Goal: Task Accomplishment & Management: Use online tool/utility

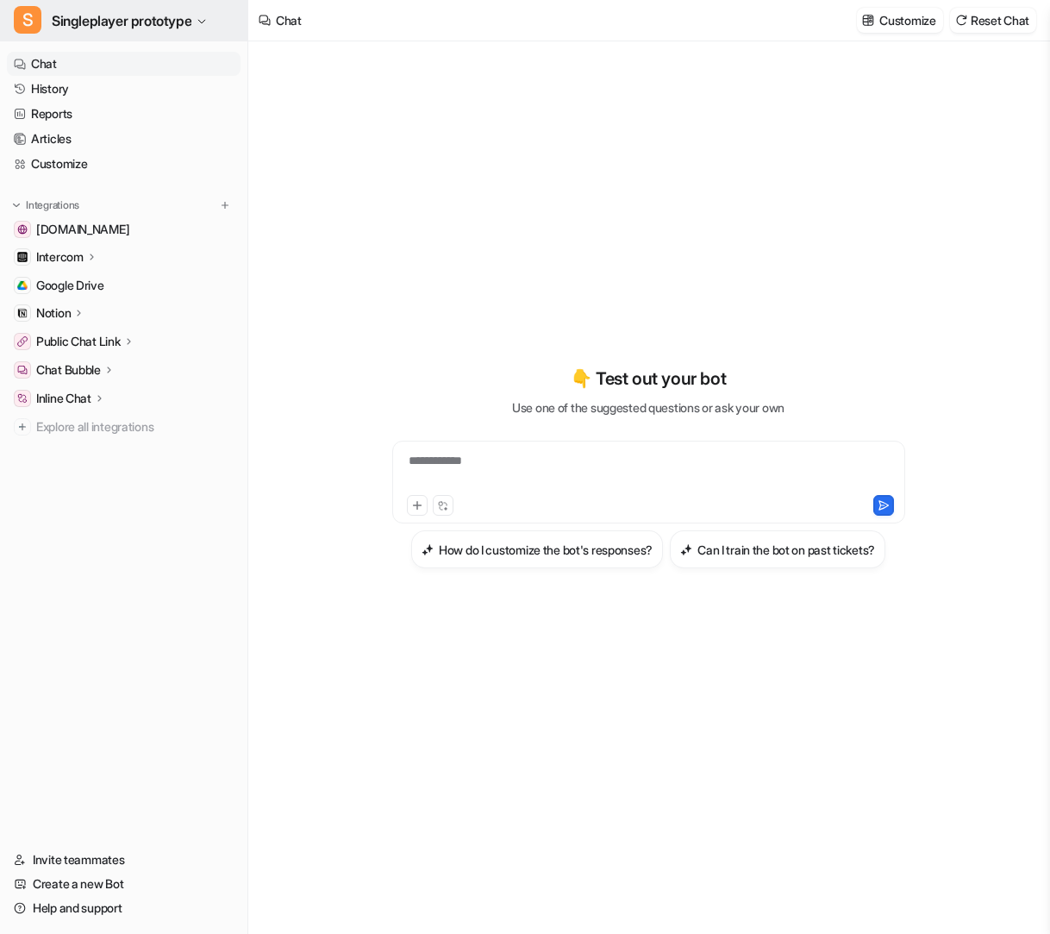
click at [129, 22] on span "Singleplayer prototype" at bounding box center [122, 21] width 140 height 24
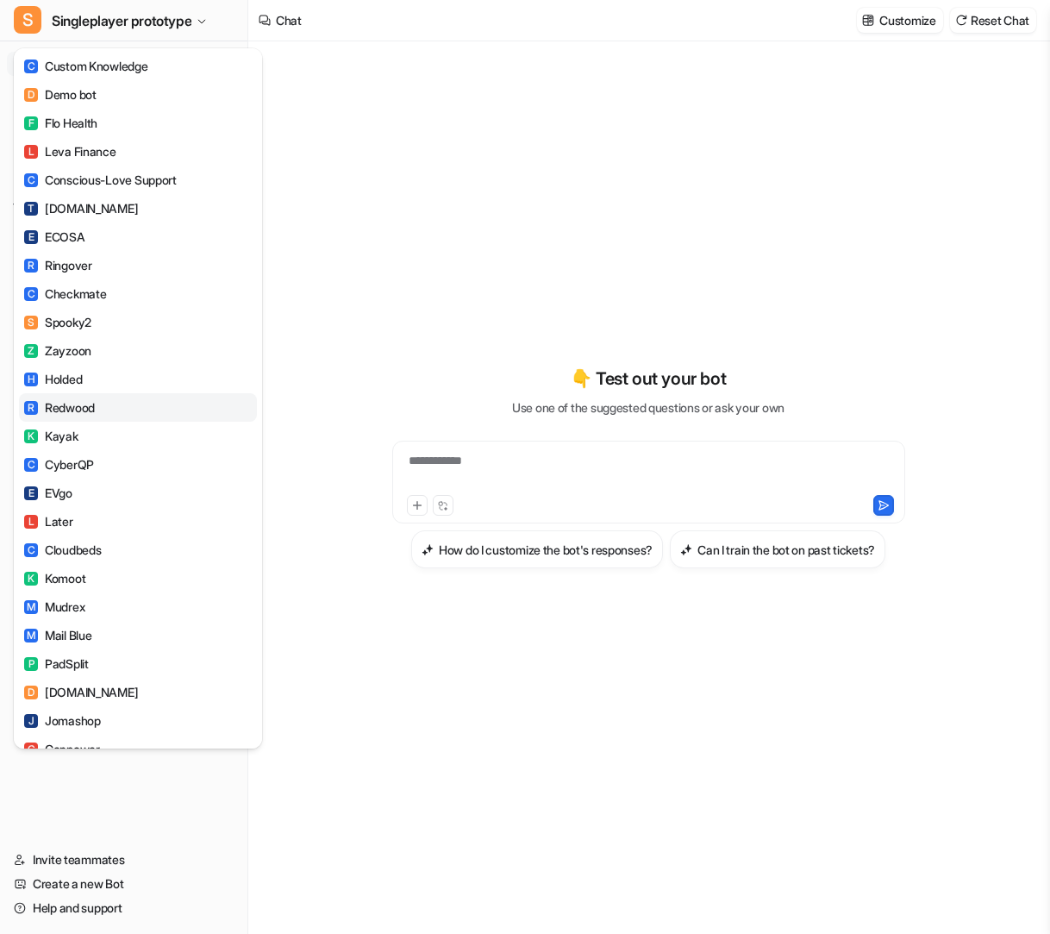
scroll to position [1143, 0]
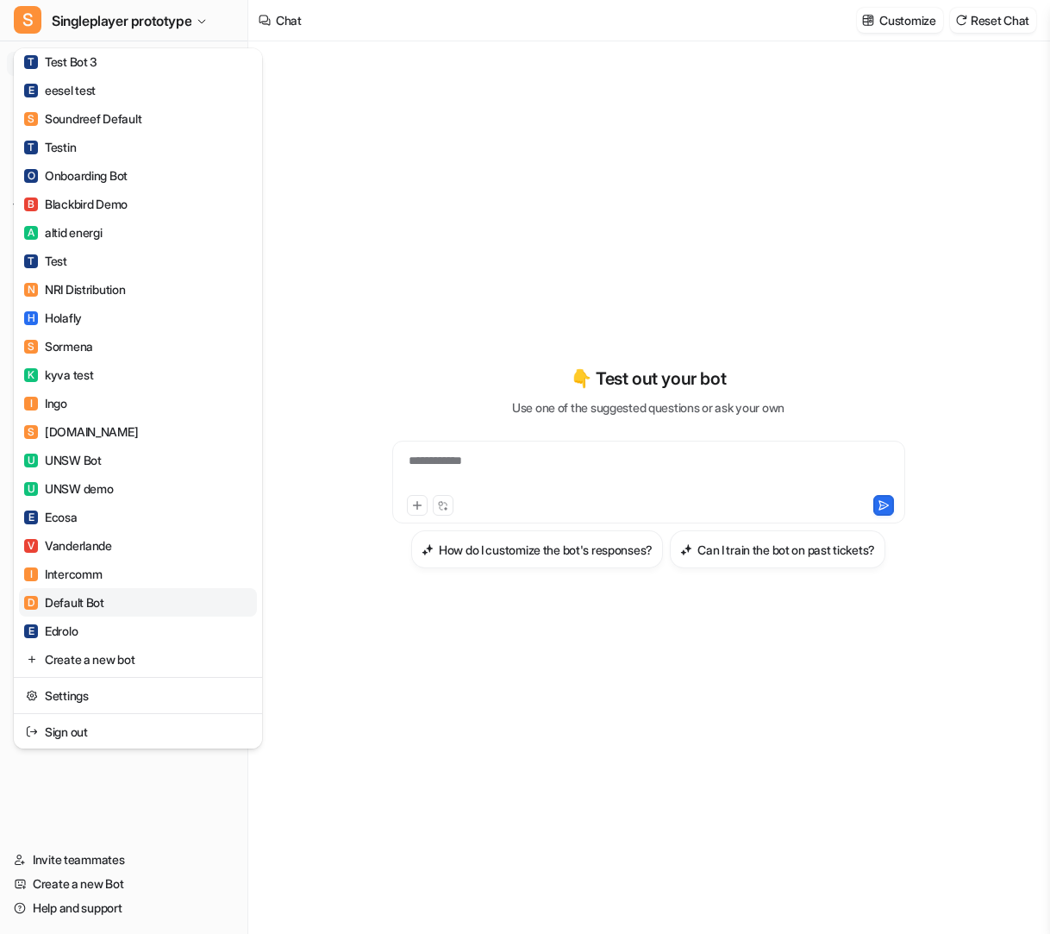
click at [119, 597] on link "D Default Bot" at bounding box center [138, 602] width 238 height 28
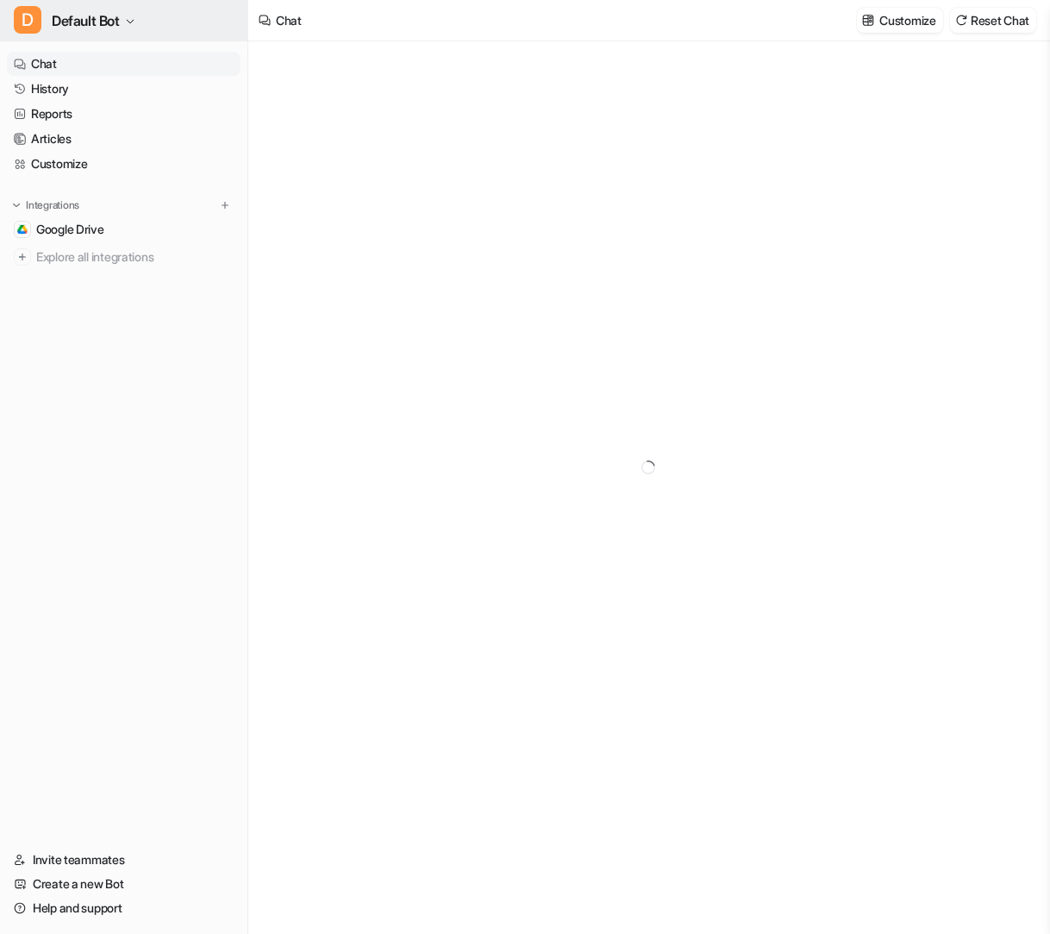
click at [135, 19] on icon "button" at bounding box center [130, 21] width 10 height 10
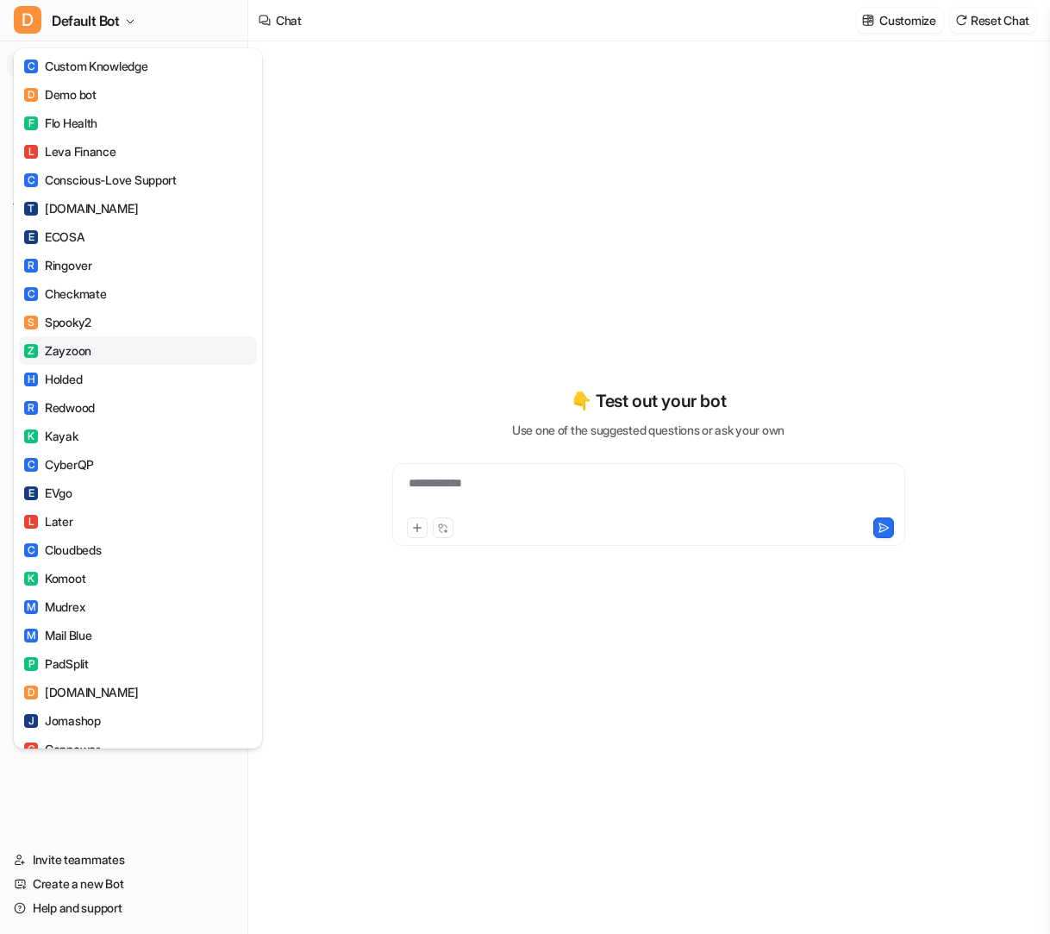
scroll to position [1143, 0]
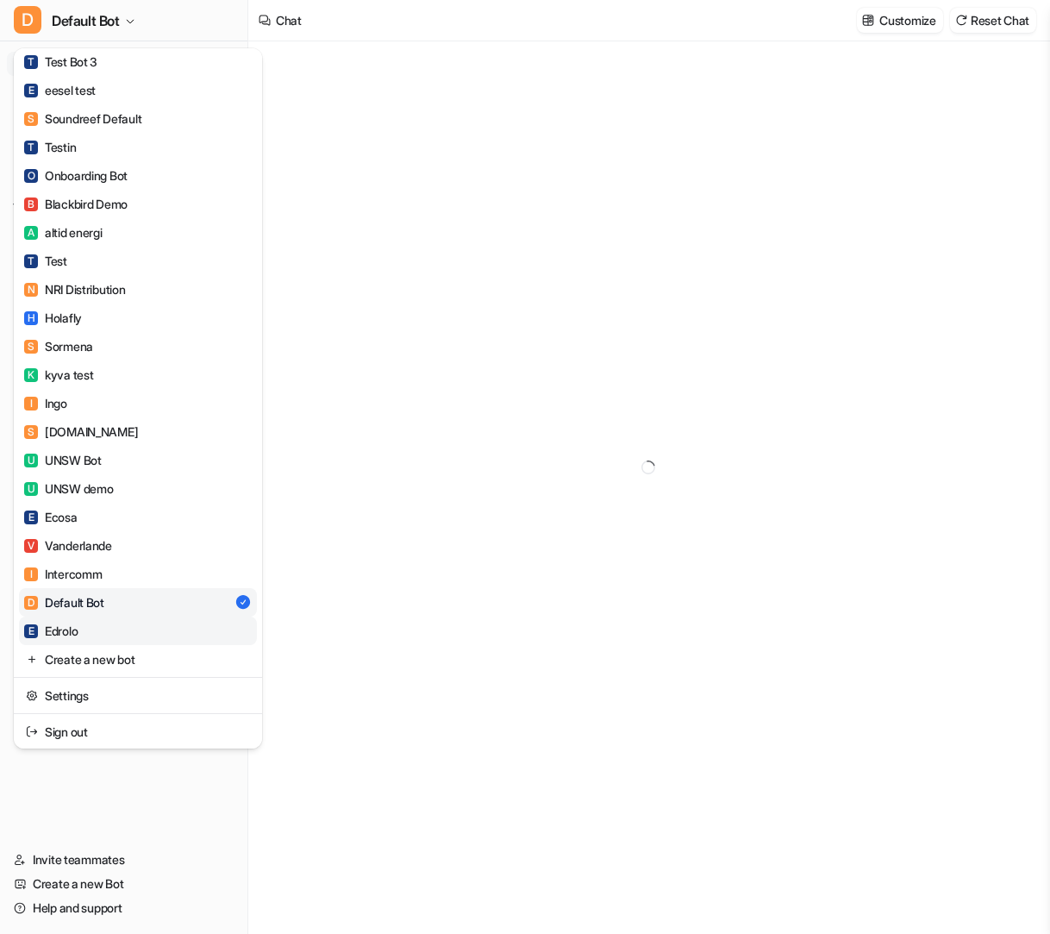
click at [117, 628] on link "E Edrolo" at bounding box center [138, 631] width 238 height 28
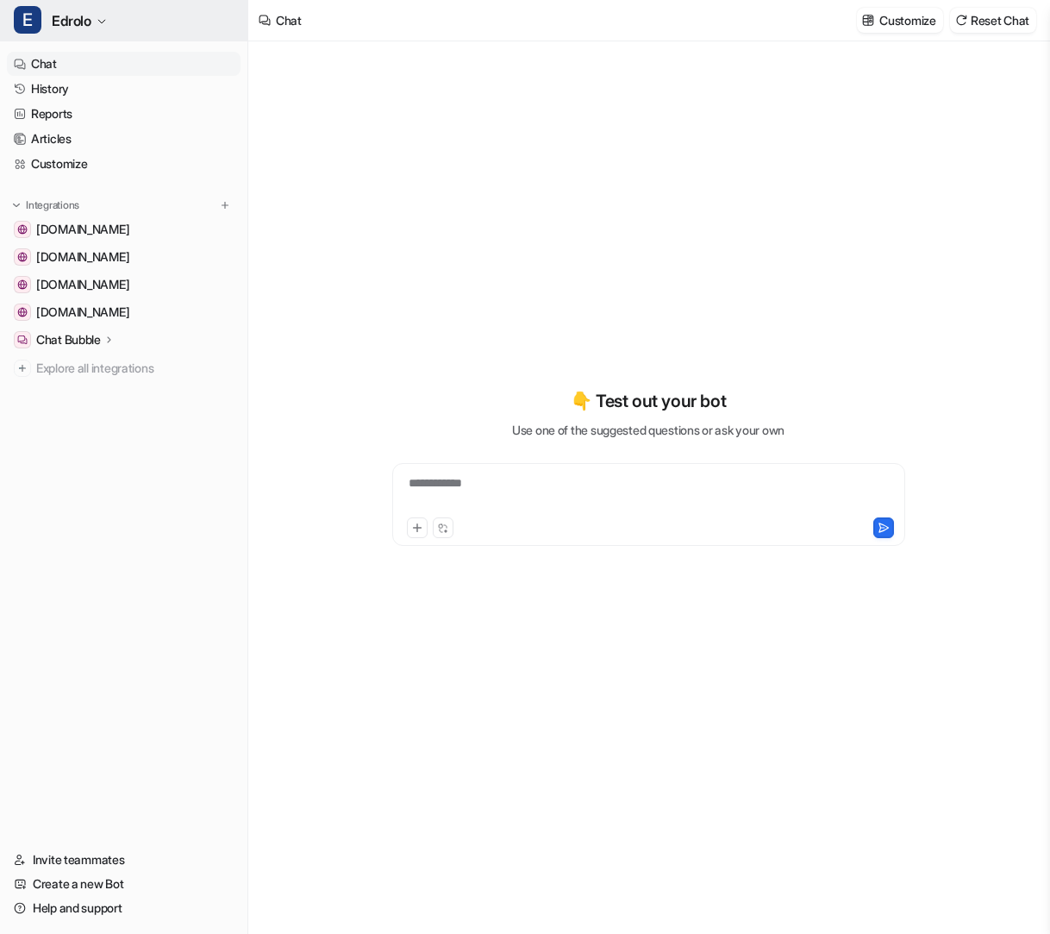
click at [129, 16] on button "E Edrolo" at bounding box center [124, 20] width 248 height 41
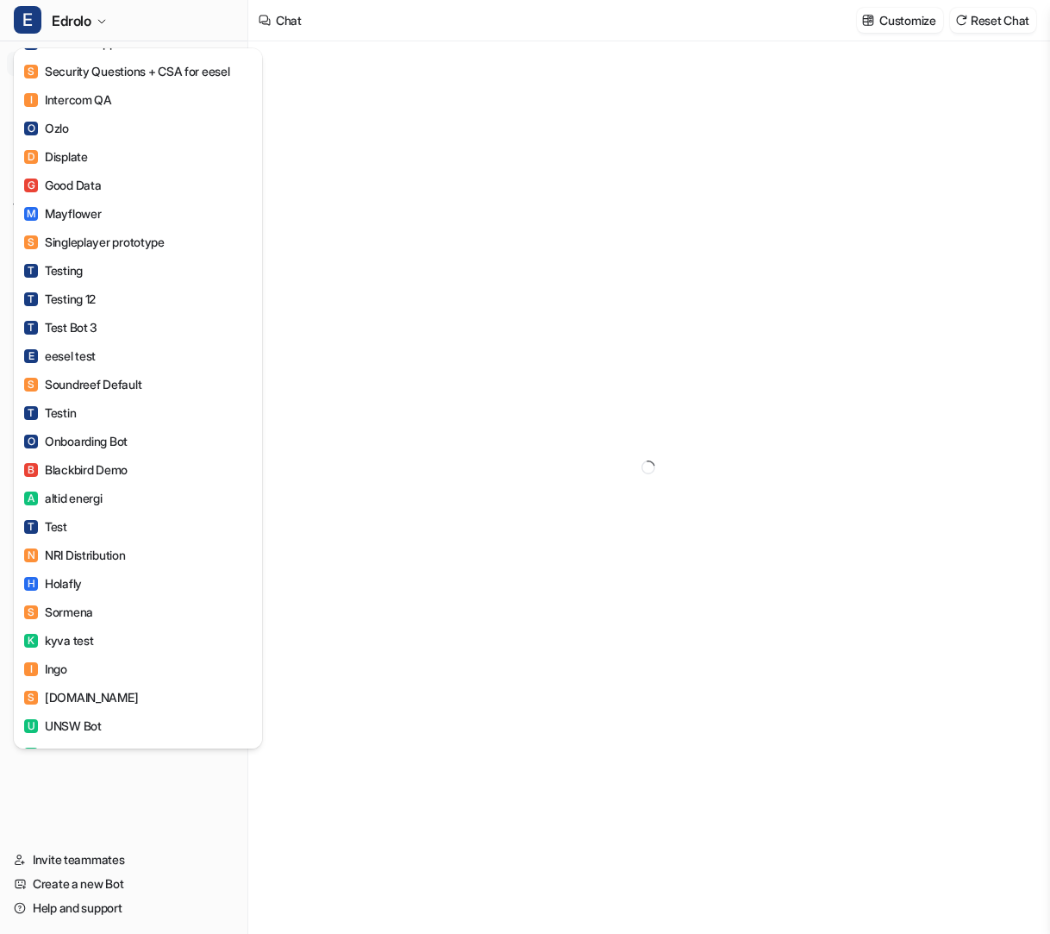
scroll to position [1143, 0]
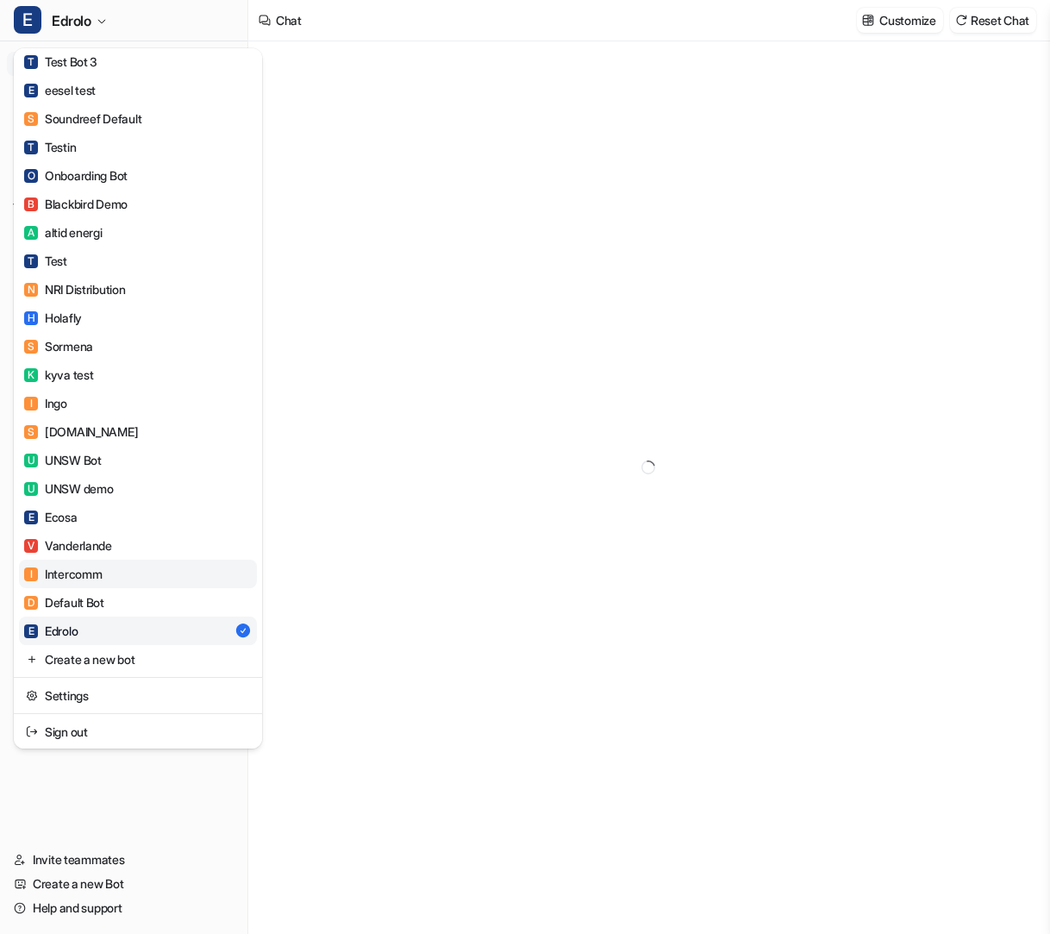
click at [105, 581] on link "I Intercomm" at bounding box center [138, 574] width 238 height 28
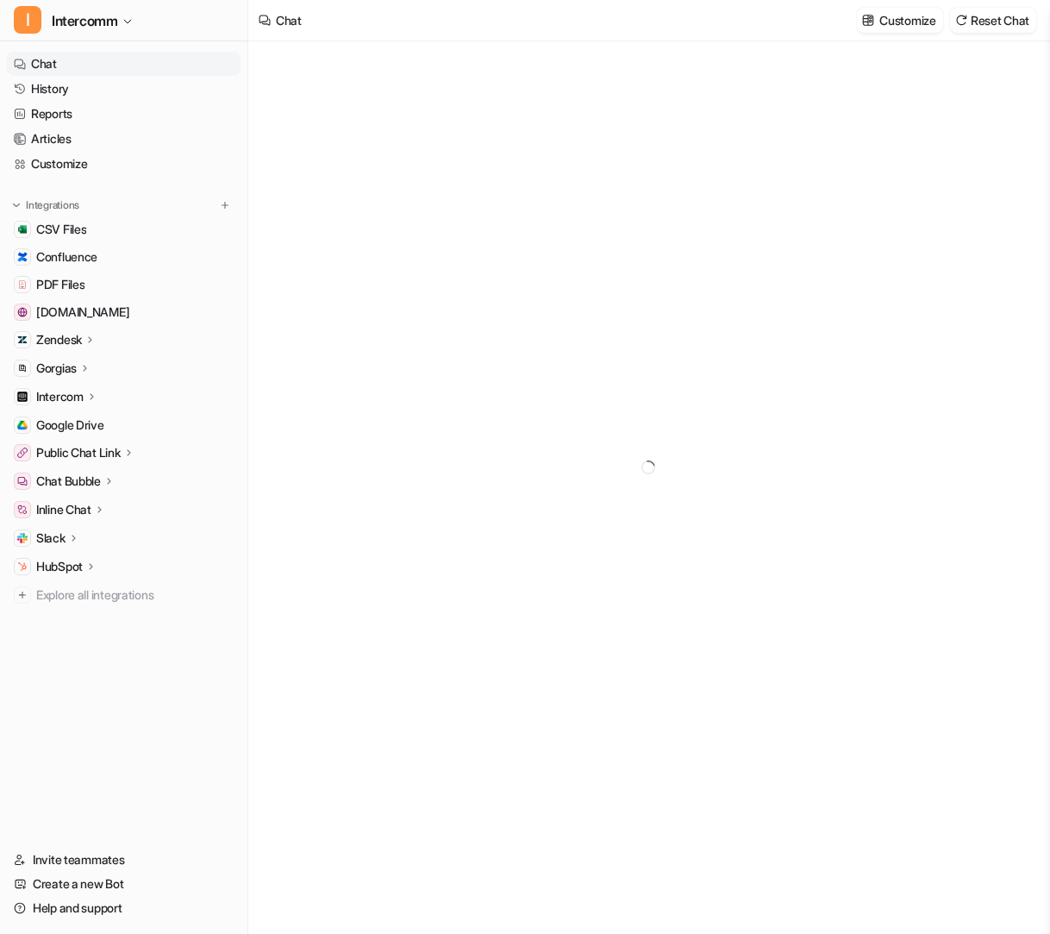
click at [80, 345] on p "Zendesk" at bounding box center [59, 339] width 46 height 17
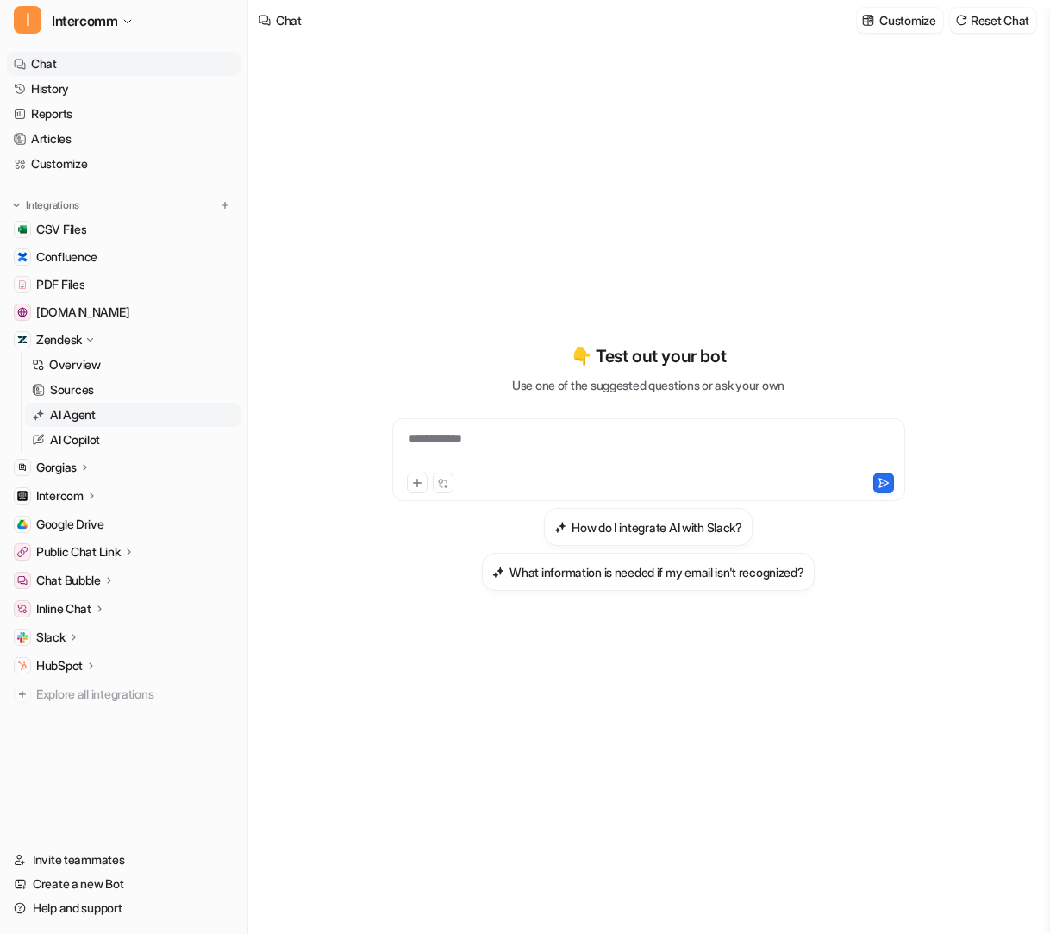
click at [120, 415] on link "AI Agent" at bounding box center [133, 415] width 216 height 24
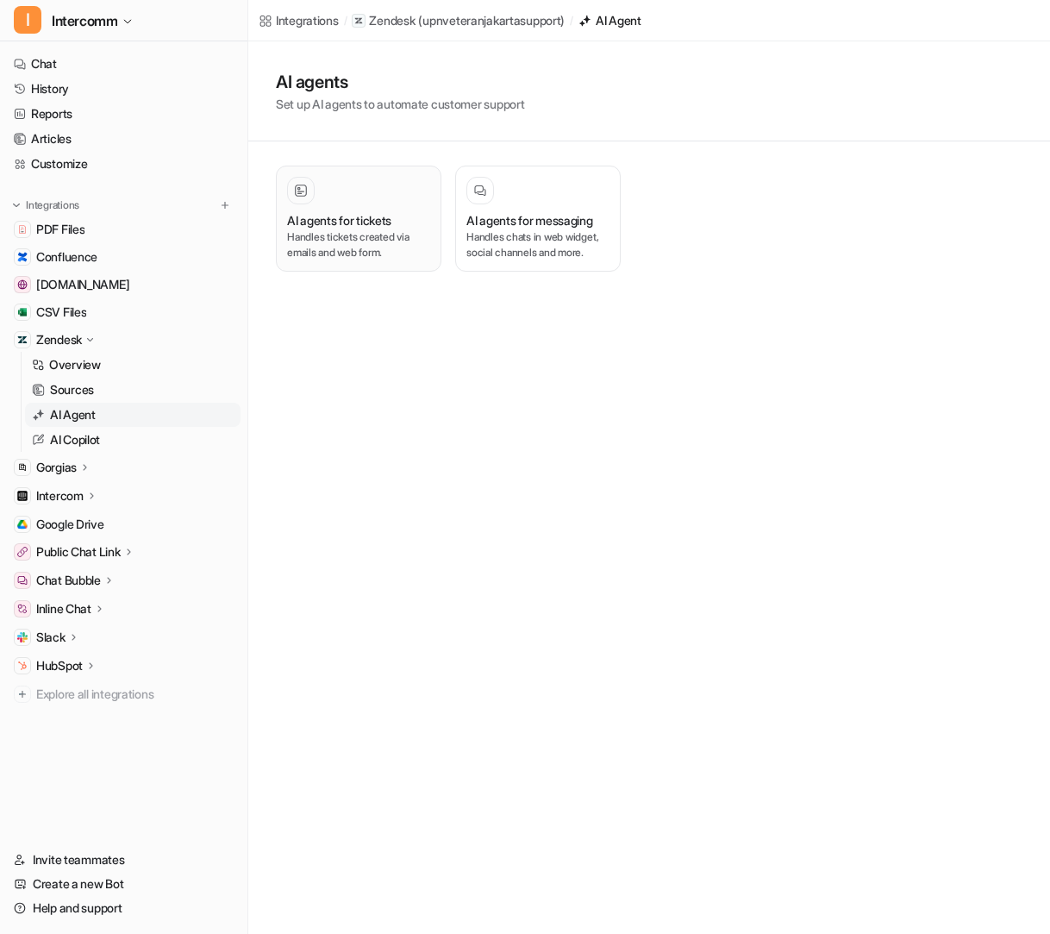
click at [373, 217] on h3 "AI agents for tickets" at bounding box center [339, 220] width 104 height 18
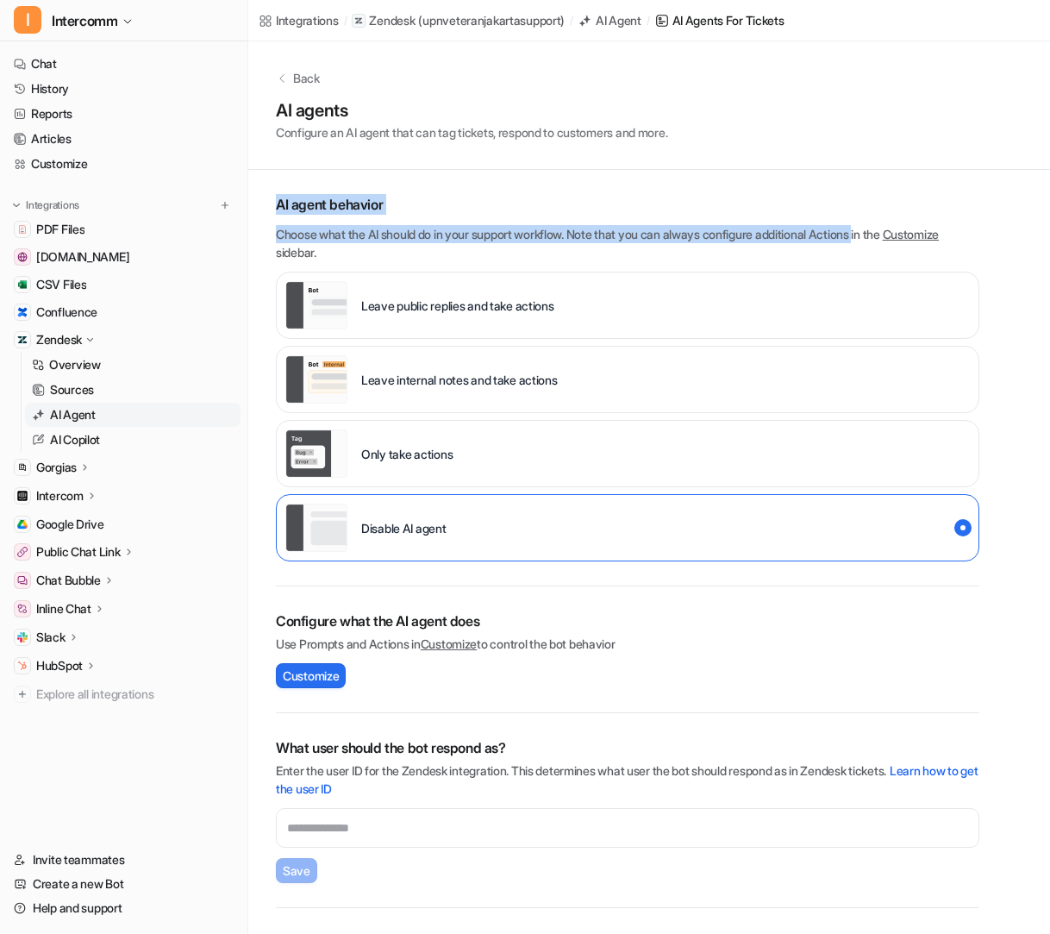
drag, startPoint x: 261, startPoint y: 147, endPoint x: 887, endPoint y: 236, distance: 632.5
click at [887, 236] on div "Back AI agents Configure an AI agent that can tag tickets, respond to customers…" at bounding box center [649, 537] width 802 height 993
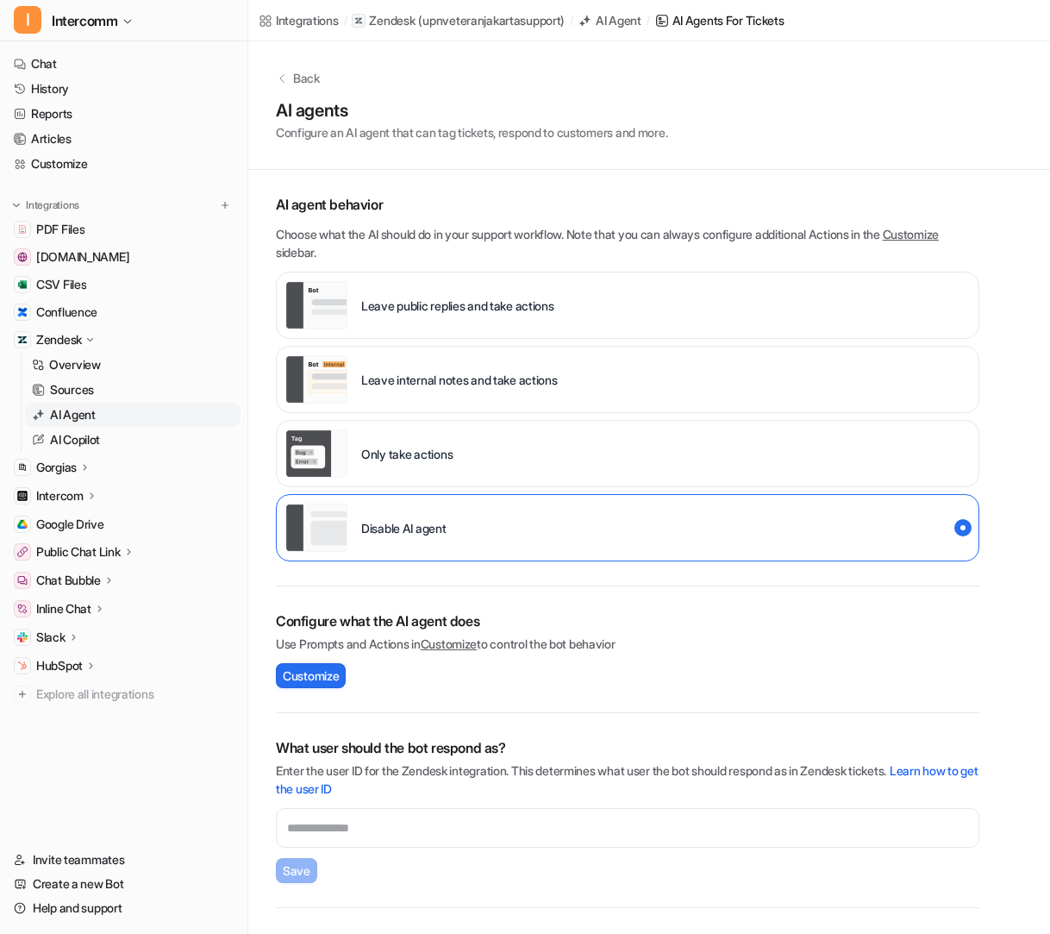
click at [525, 460] on div "Only take actions" at bounding box center [628, 453] width 704 height 67
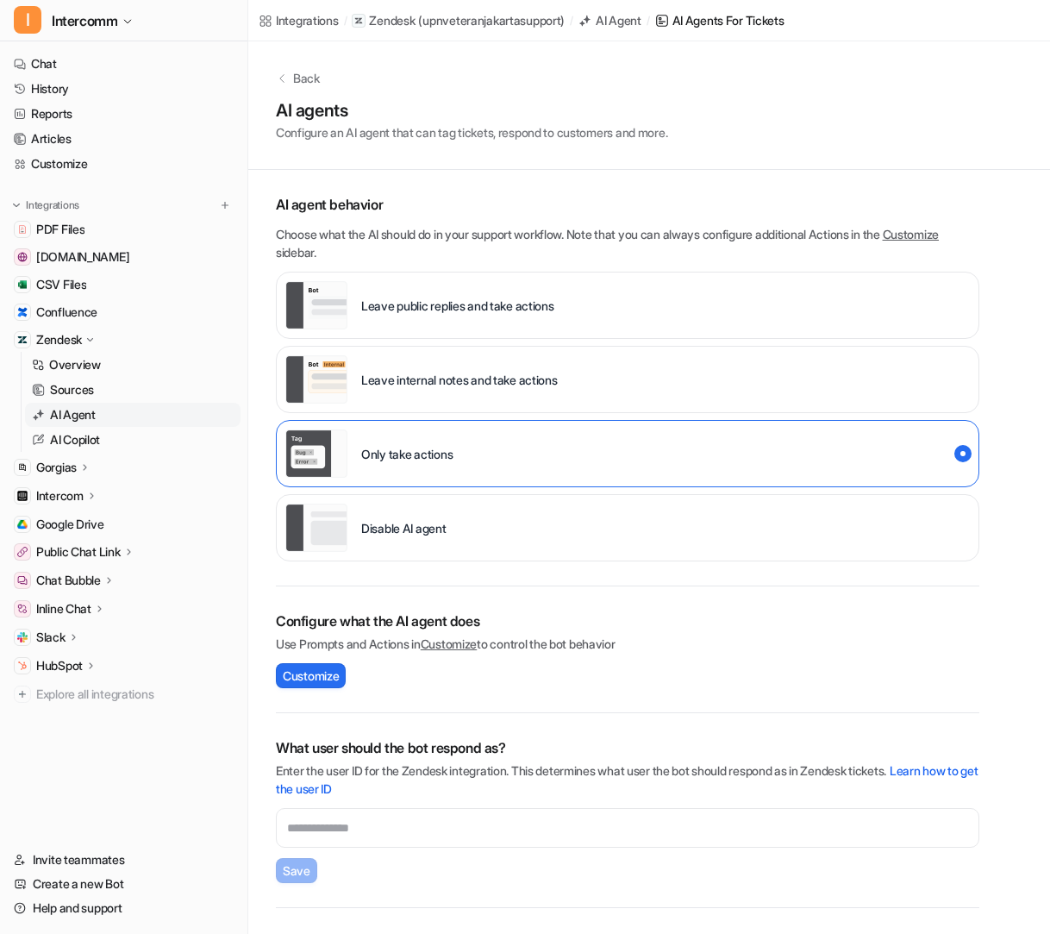
click at [555, 303] on p "Leave public replies and take actions" at bounding box center [457, 306] width 193 height 18
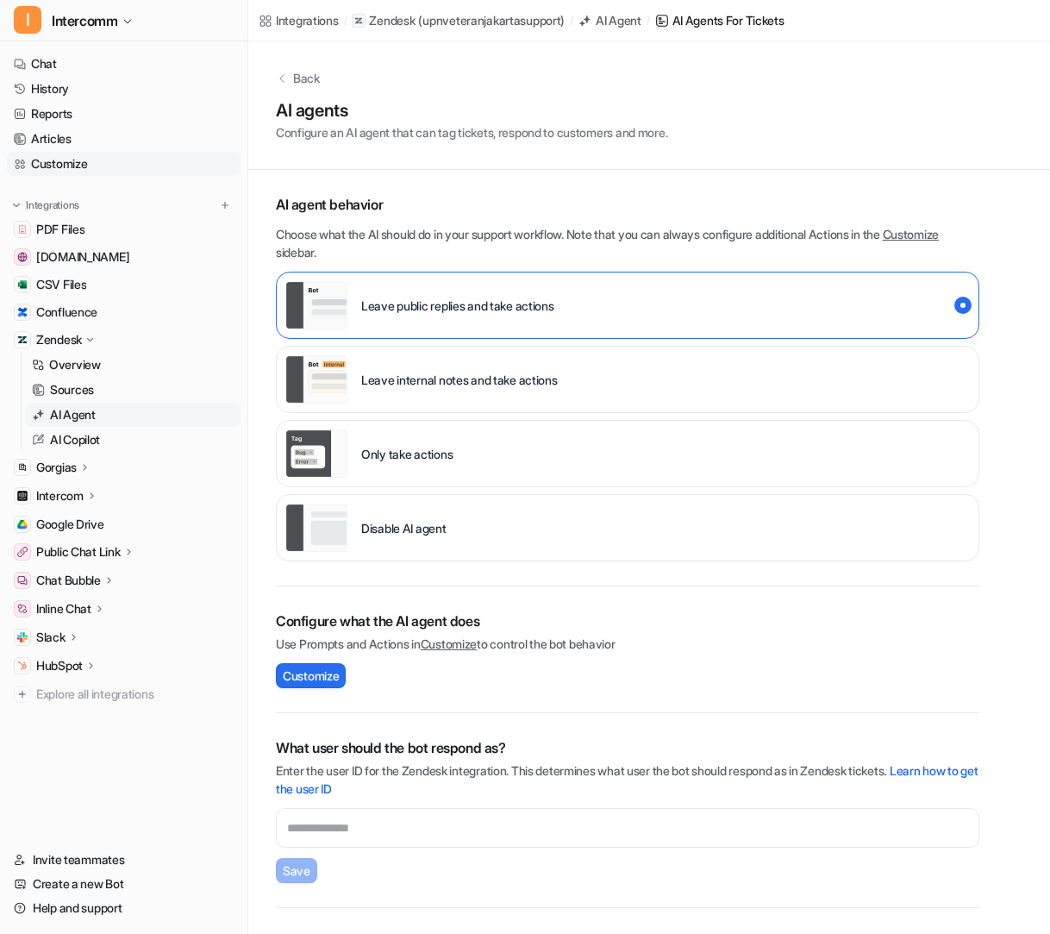
click at [147, 159] on link "Customize" at bounding box center [124, 164] width 234 height 24
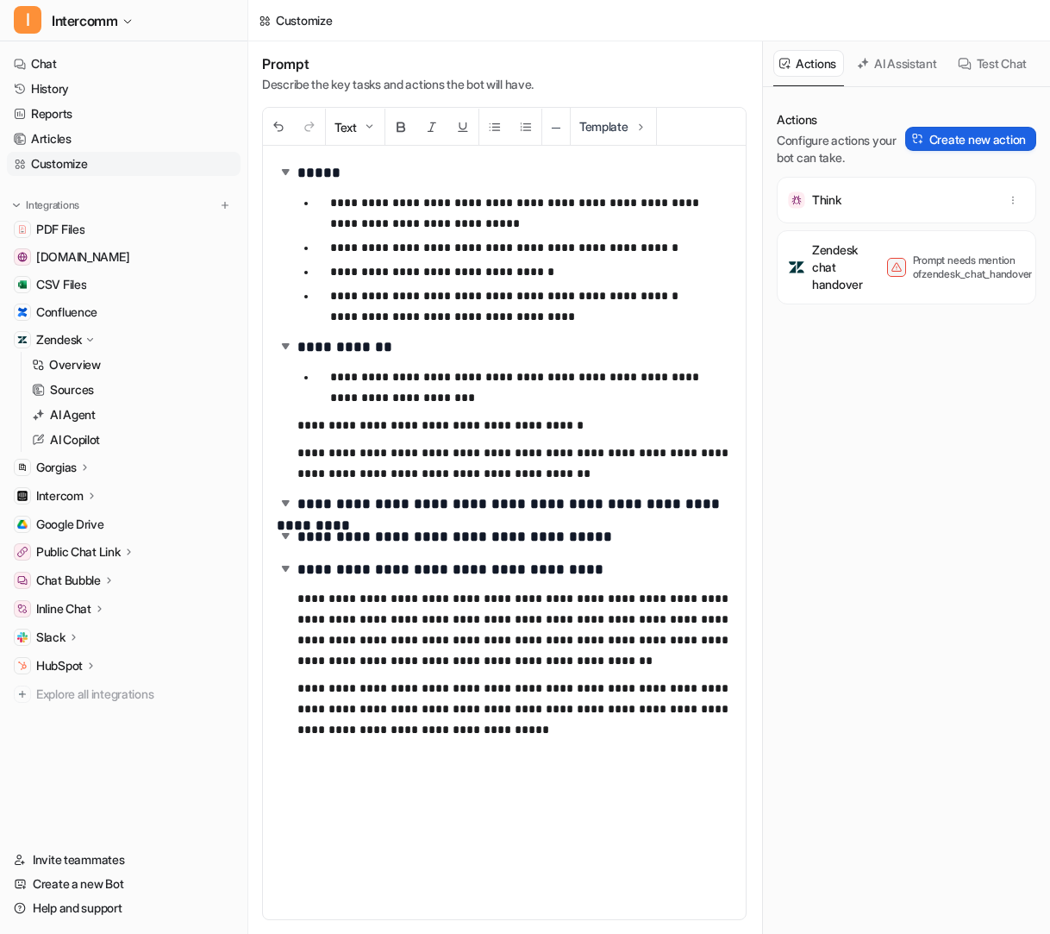
click at [981, 140] on button "Create new action" at bounding box center [971, 139] width 131 height 24
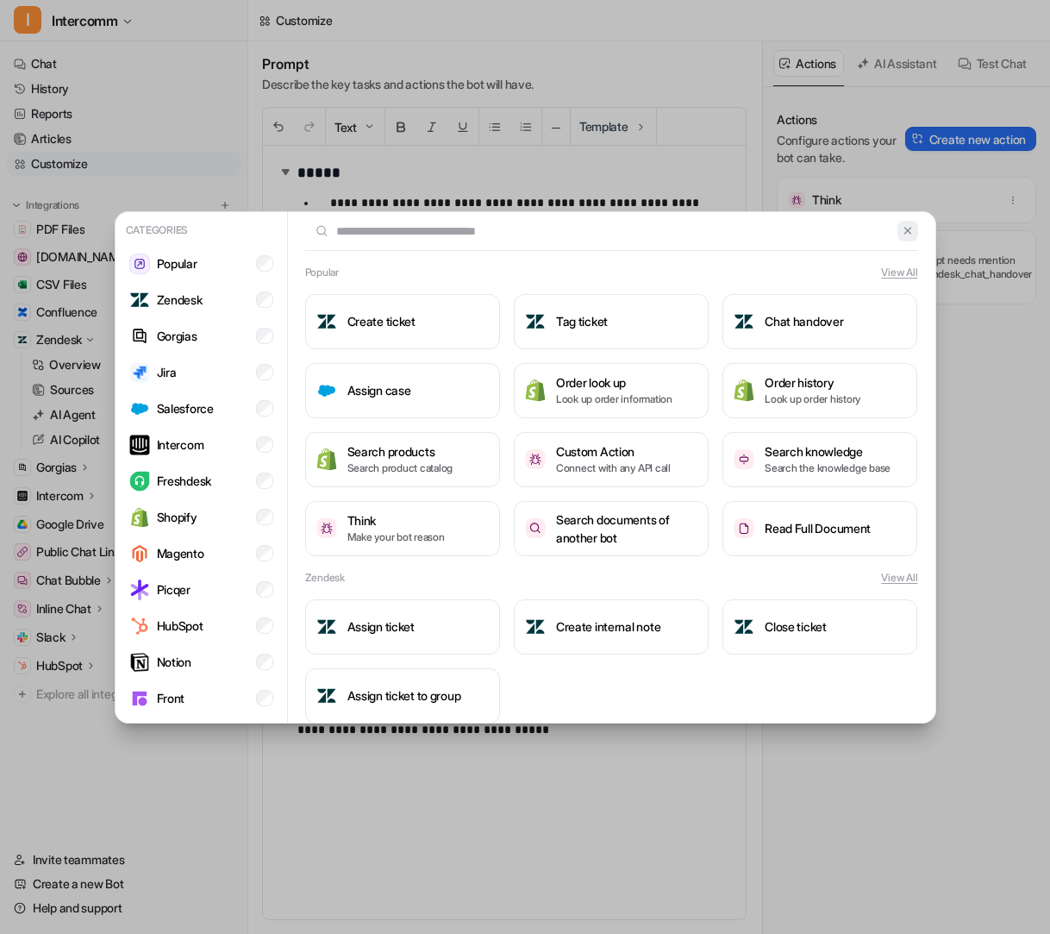
click at [910, 231] on img at bounding box center [908, 230] width 12 height 13
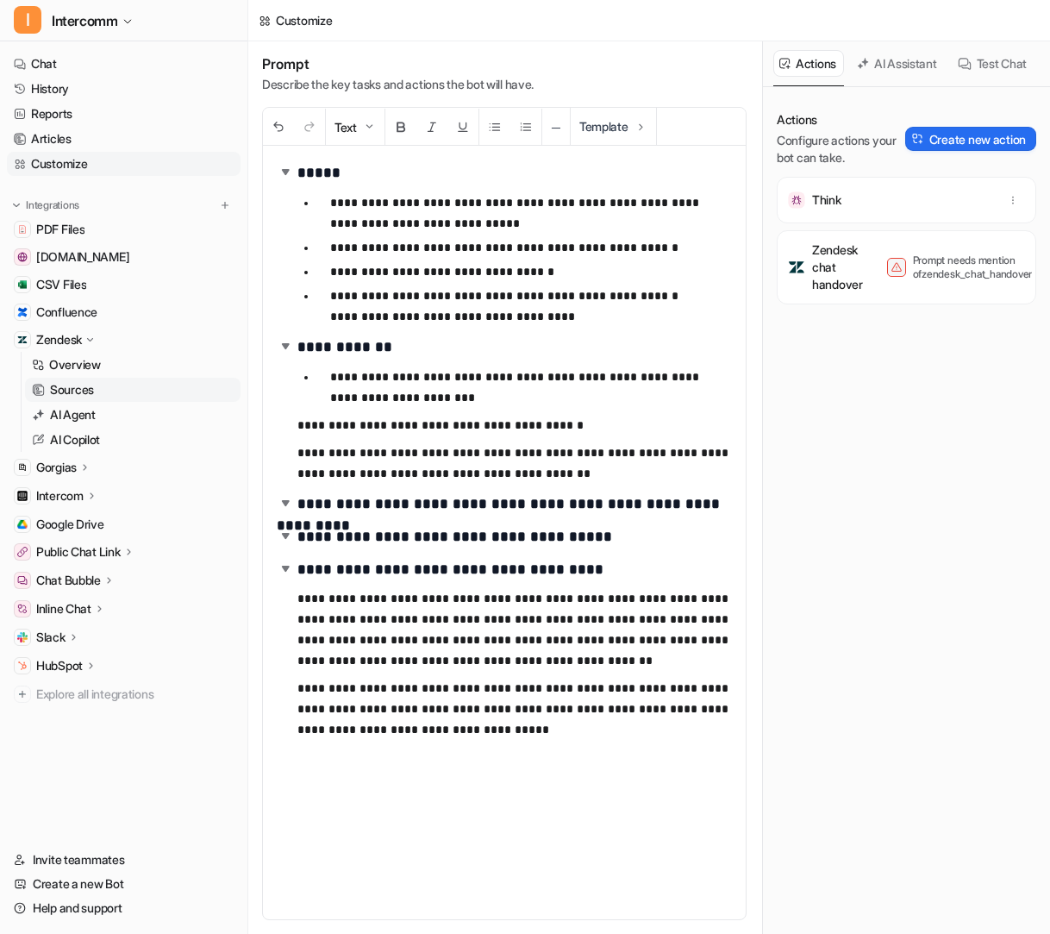
click at [103, 387] on link "Sources" at bounding box center [133, 390] width 216 height 24
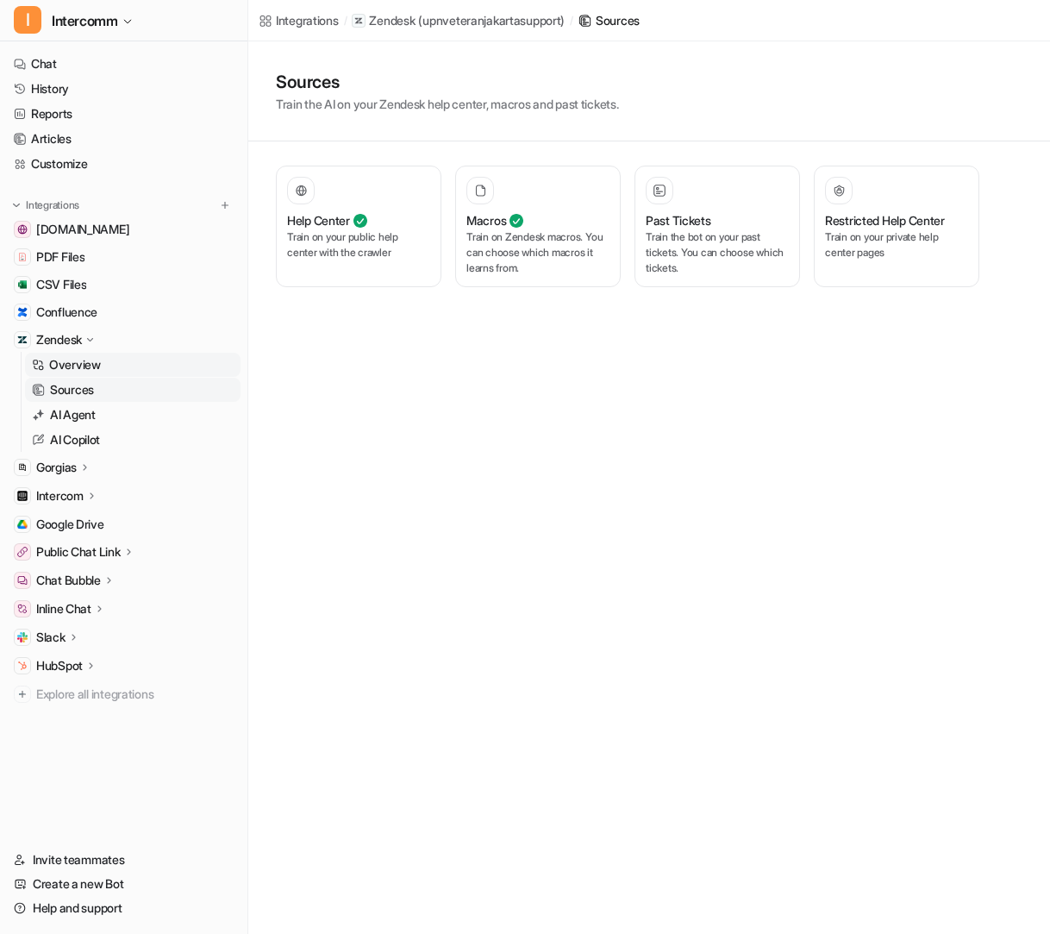
click at [110, 367] on link "Overview" at bounding box center [133, 365] width 216 height 24
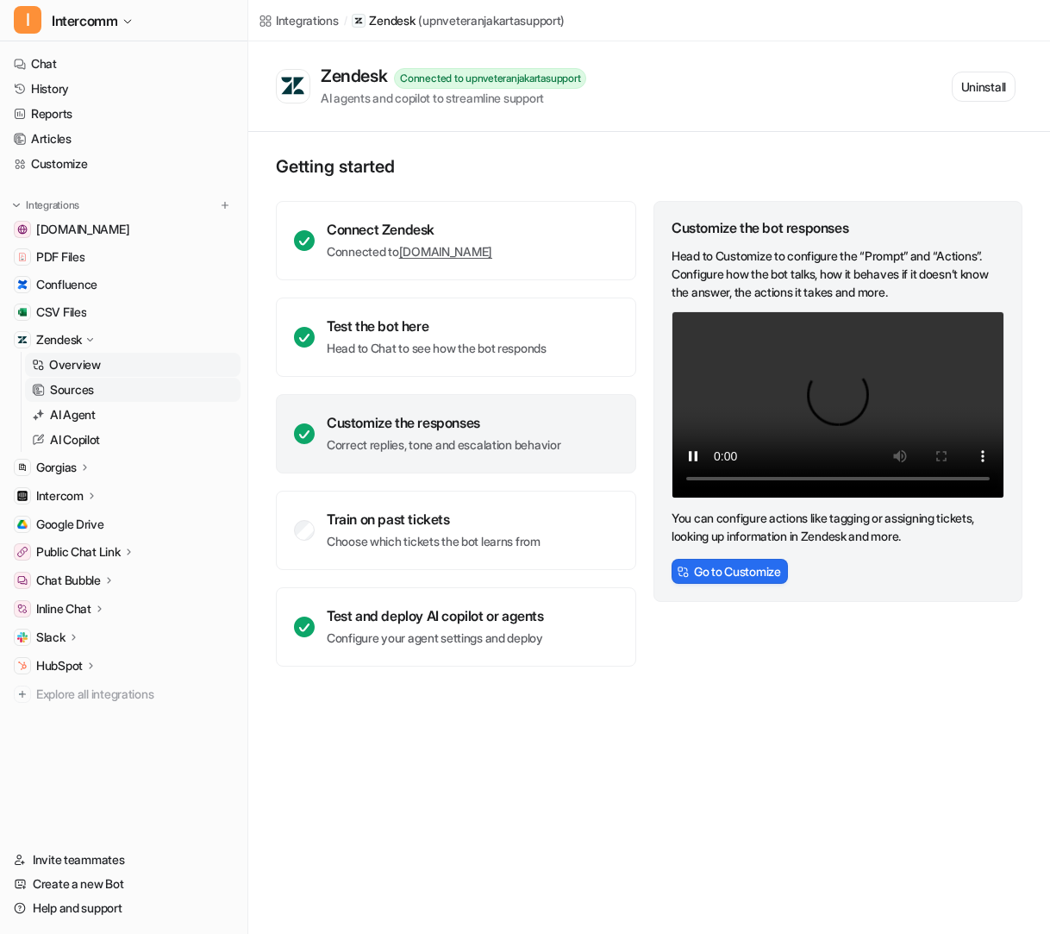
click at [81, 386] on p "Sources" at bounding box center [72, 389] width 44 height 17
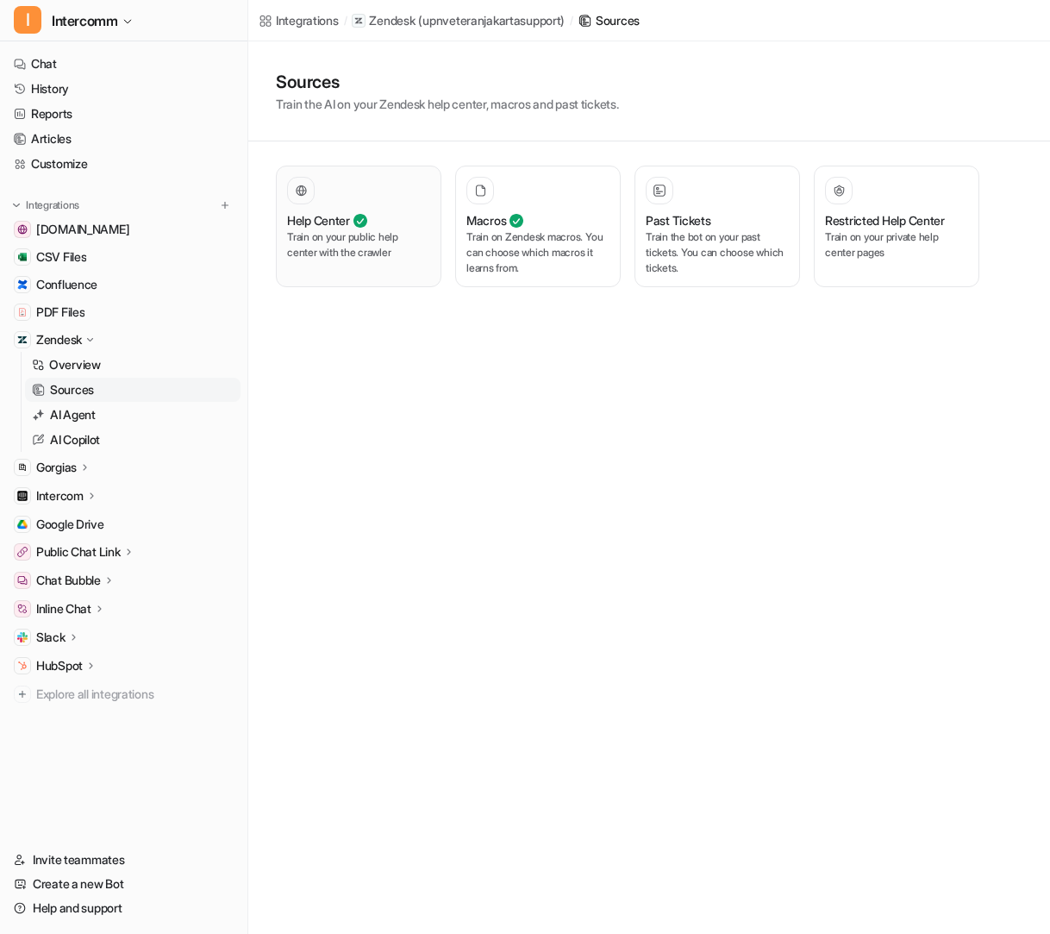
click at [321, 216] on h3 "Help Center" at bounding box center [318, 220] width 63 height 18
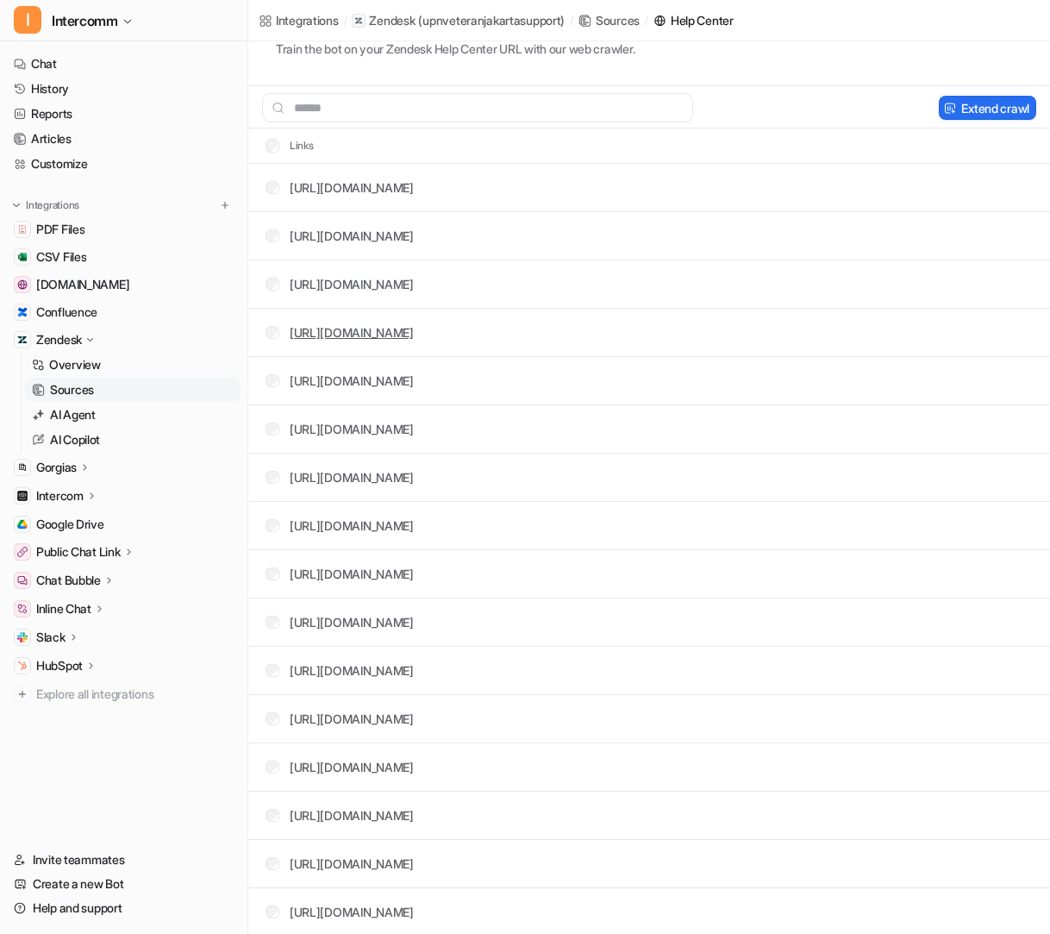
scroll to position [0, 3]
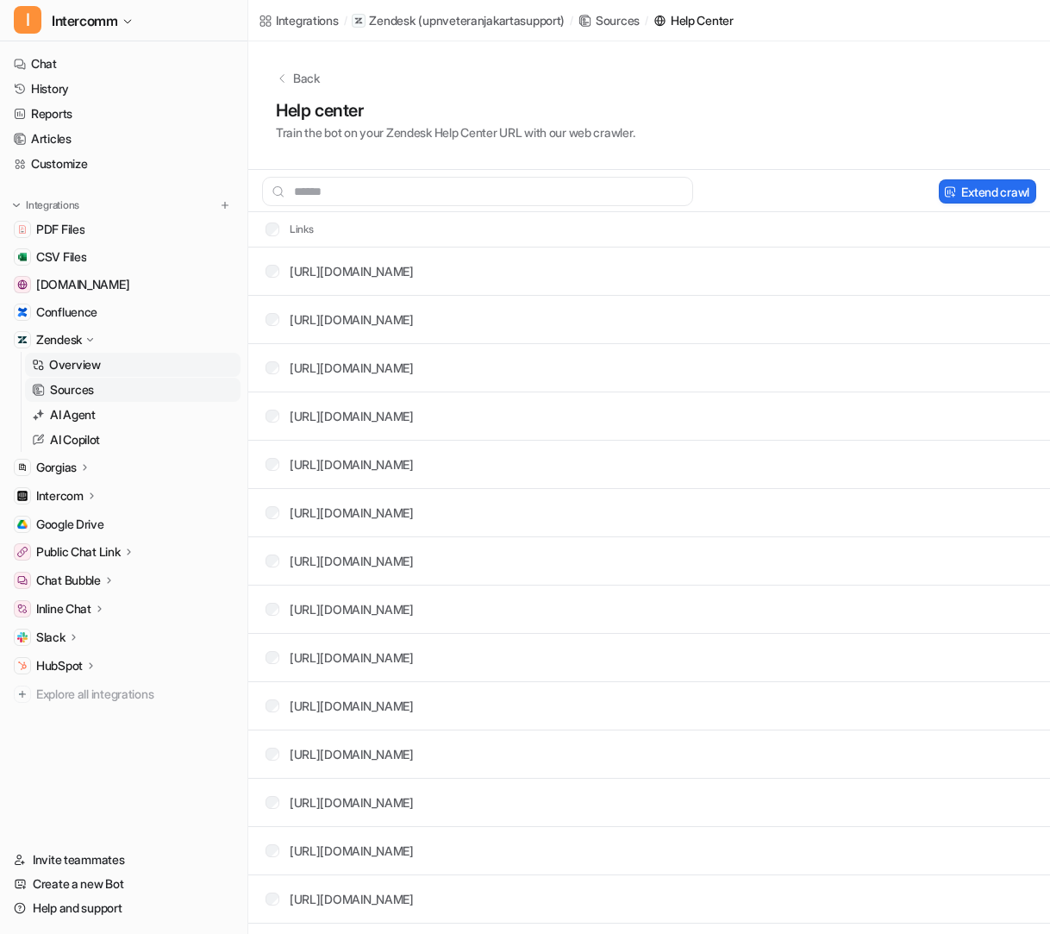
click at [131, 366] on link "Overview" at bounding box center [133, 365] width 216 height 24
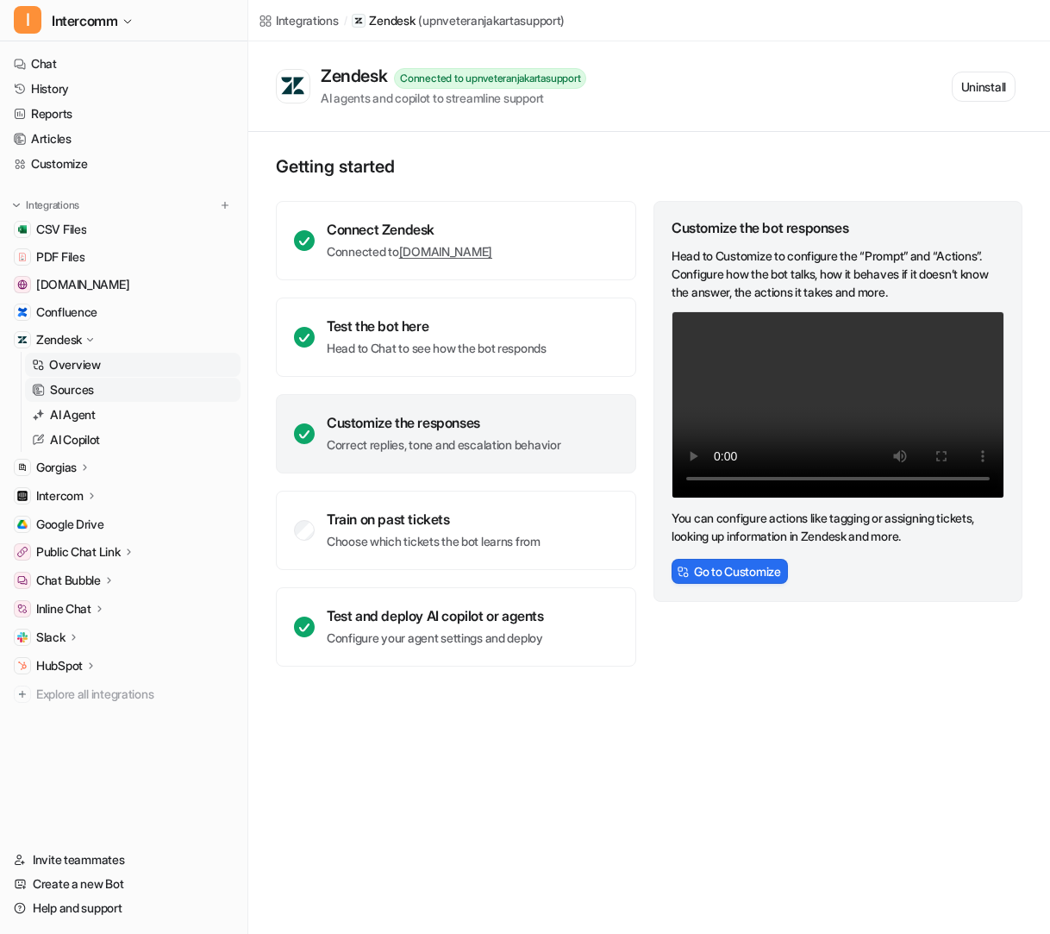
click at [131, 389] on link "Sources" at bounding box center [133, 390] width 216 height 24
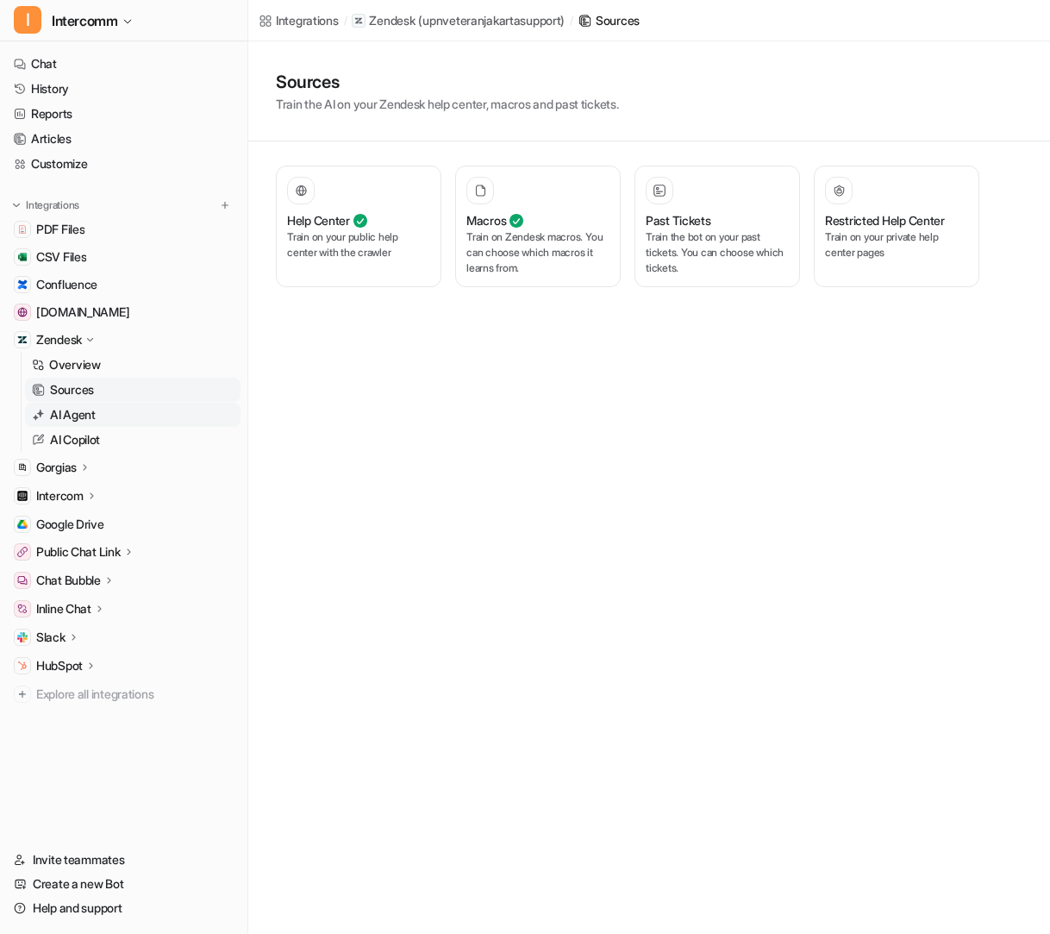
click at [130, 410] on link "AI Agent" at bounding box center [133, 415] width 216 height 24
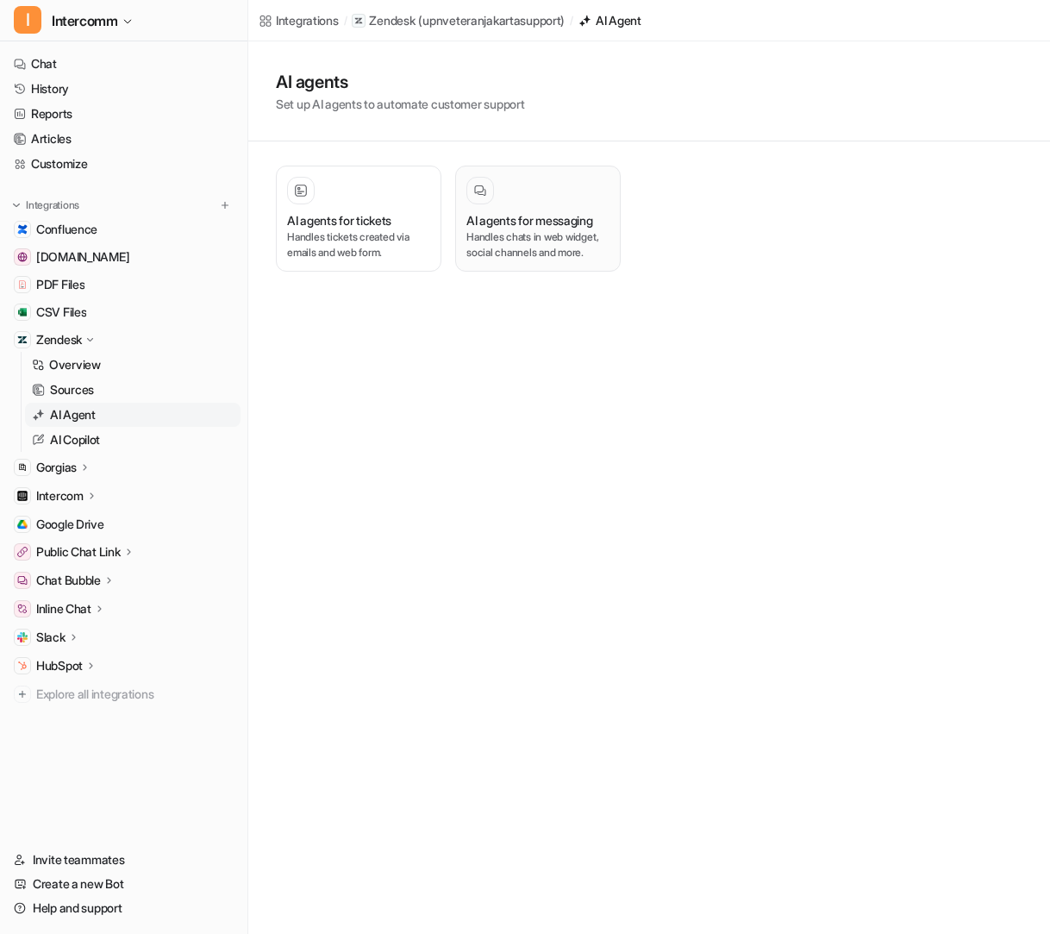
click at [570, 235] on p "Handles chats in web widget, social channels and more." at bounding box center [538, 244] width 143 height 31
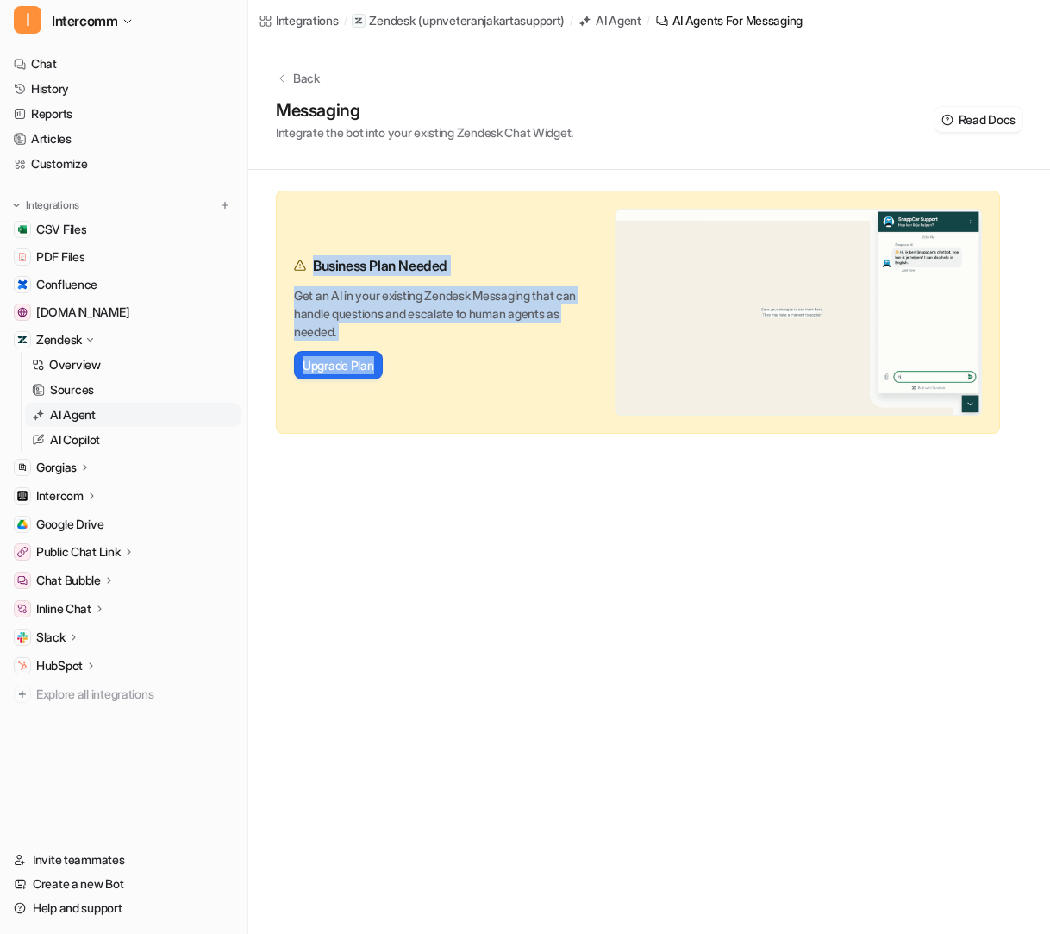
drag, startPoint x: 274, startPoint y: 216, endPoint x: 534, endPoint y: 404, distance: 320.5
click at [535, 404] on div "Business Plan Needed Get an AI in your existing Zendesk Messaging that can hand…" at bounding box center [638, 312] width 780 height 243
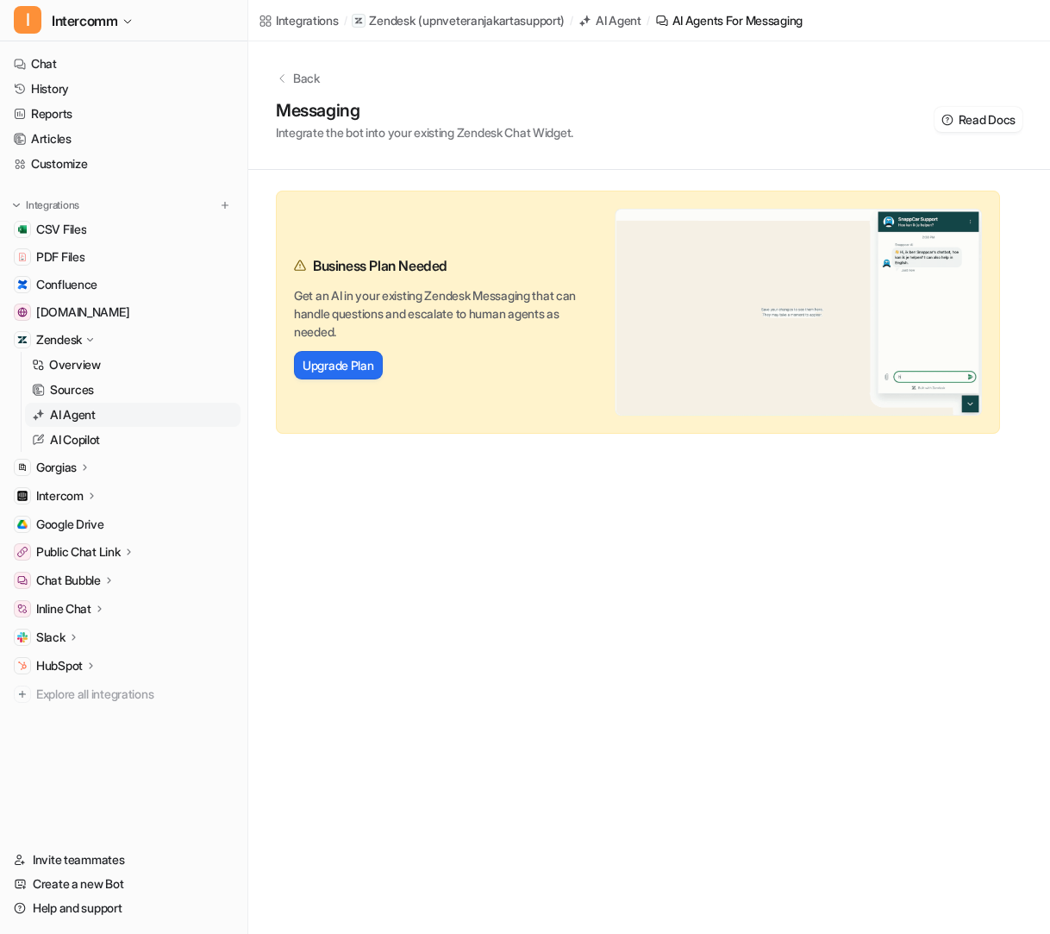
click at [530, 345] on div "Business Plan Needed Get an AI in your existing Zendesk Messaging that can hand…" at bounding box center [435, 312] width 283 height 135
click at [210, 207] on div "Integrations" at bounding box center [124, 205] width 220 height 17
